Goal: Communication & Community: Share content

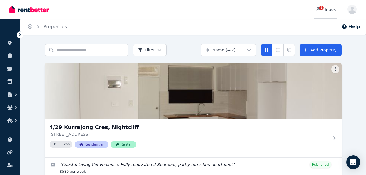
click at [325, 10] on div "1" at bounding box center [320, 10] width 9 height 6
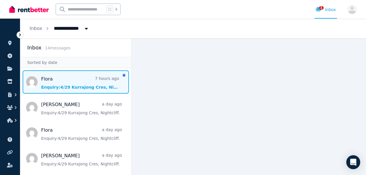
click at [68, 83] on span "Message list" at bounding box center [75, 81] width 111 height 23
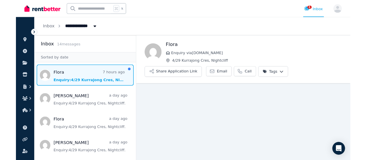
scroll to position [2, 0]
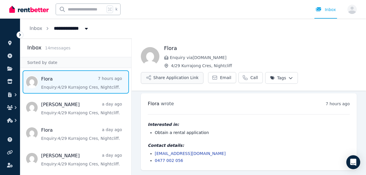
click at [173, 77] on button "Share Application Link" at bounding box center [172, 78] width 63 height 12
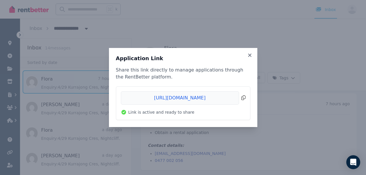
click at [244, 98] on span "Copied!" at bounding box center [183, 97] width 125 height 13
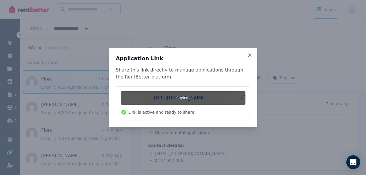
click at [250, 146] on div "Application Link Share this link directly to manage applications through the Re…" at bounding box center [183, 87] width 366 height 175
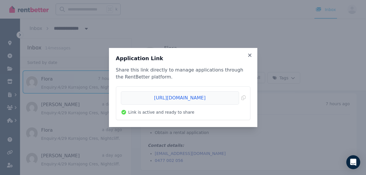
click at [250, 52] on div "Application Link Share this link directly to manage applications through the Re…" at bounding box center [183, 87] width 149 height 79
click at [250, 55] on icon at bounding box center [249, 54] width 3 height 3
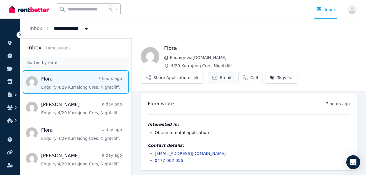
click at [220, 76] on span "Email" at bounding box center [225, 78] width 11 height 6
click at [142, 25] on div "**********" at bounding box center [193, 29] width 346 height 20
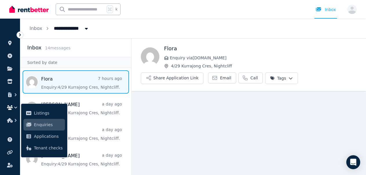
scroll to position [2, 0]
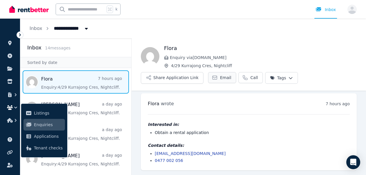
click at [225, 78] on span "Email" at bounding box center [225, 78] width 11 height 6
drag, startPoint x: 207, startPoint y: 153, endPoint x: 155, endPoint y: 151, distance: 52.9
click at [155, 151] on li "[EMAIL_ADDRESS][DOMAIN_NAME]" at bounding box center [252, 153] width 195 height 6
copy link "[EMAIL_ADDRESS][DOMAIN_NAME]"
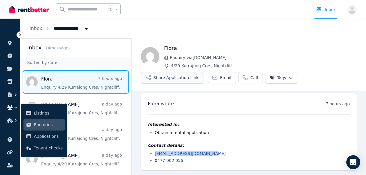
click at [197, 77] on button "Share Application Link" at bounding box center [172, 78] width 63 height 12
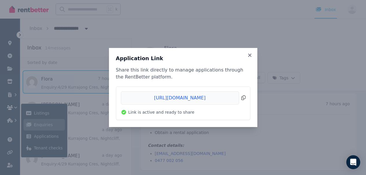
click at [244, 97] on span "Copied!" at bounding box center [183, 97] width 125 height 13
click at [251, 55] on icon at bounding box center [250, 55] width 6 height 5
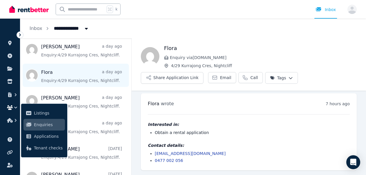
scroll to position [58, 0]
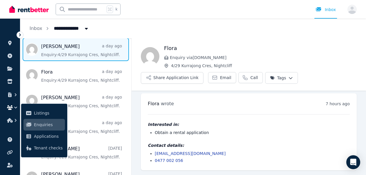
click at [65, 55] on span "Message list" at bounding box center [75, 49] width 111 height 23
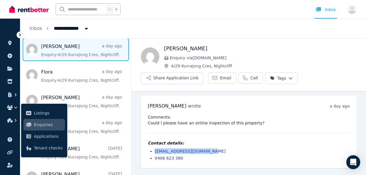
drag, startPoint x: 205, startPoint y: 151, endPoint x: 155, endPoint y: 150, distance: 50.2
click at [155, 150] on li "[EMAIL_ADDRESS][DOMAIN_NAME]" at bounding box center [252, 151] width 195 height 6
copy link "[EMAIL_ADDRESS][DOMAIN_NAME]"
click at [197, 78] on button "Share Application Link" at bounding box center [172, 78] width 63 height 12
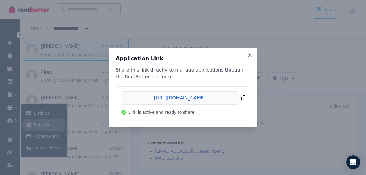
click at [242, 97] on span "Copied!" at bounding box center [183, 97] width 125 height 13
click at [249, 53] on icon at bounding box center [250, 55] width 6 height 5
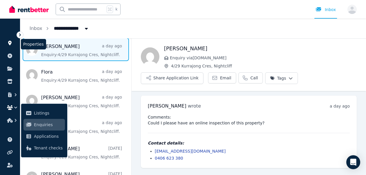
click at [6, 40] on link at bounding box center [10, 42] width 11 height 9
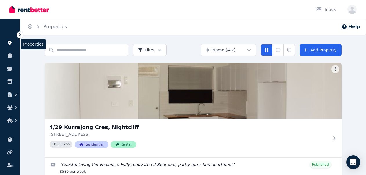
click at [10, 42] on icon at bounding box center [10, 43] width 6 height 5
click at [31, 45] on div "Search properties Filter Name (A-Z) Add Property [STREET_ADDRESS] PID 399255 Re…" at bounding box center [193, 135] width 346 height 183
click at [10, 44] on icon at bounding box center [10, 43] width 6 height 5
